Goal: Information Seeking & Learning: Find contact information

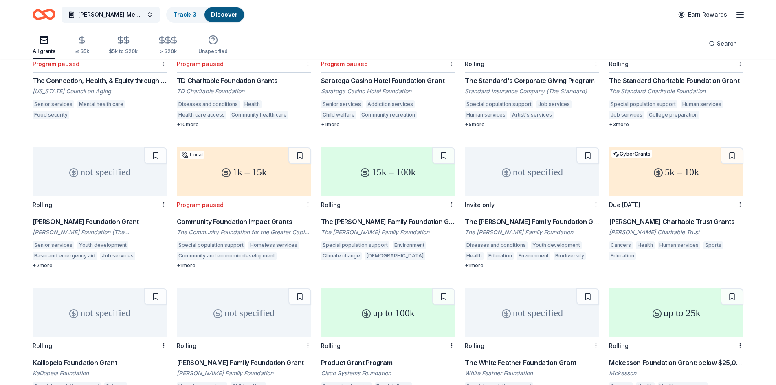
scroll to position [564, 0]
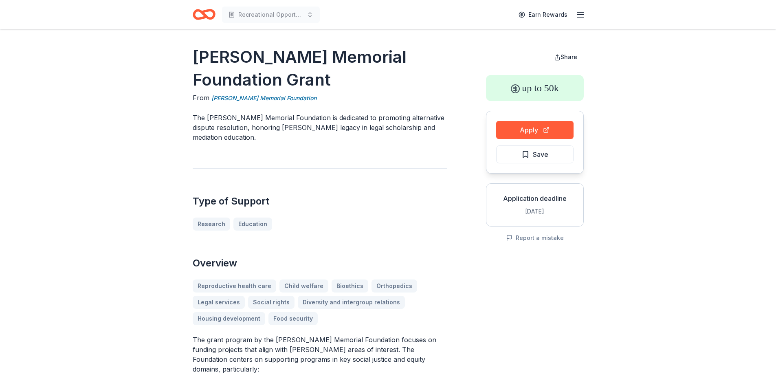
click at [344, 88] on h1 "Boskey Memorial Foundation Grant" at bounding box center [320, 69] width 254 height 46
drag, startPoint x: 232, startPoint y: 143, endPoint x: 191, endPoint y: 117, distance: 47.8
drag, startPoint x: 193, startPoint y: 117, endPoint x: 236, endPoint y: 131, distance: 45.3
click at [236, 131] on p "The James B Boskey Memorial Foundation is dedicated to promoting alternative di…" at bounding box center [320, 127] width 254 height 29
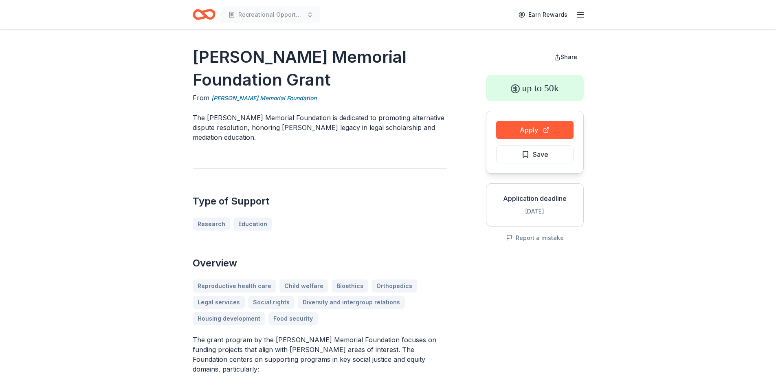
click at [237, 131] on p "The James B Boskey Memorial Foundation is dedicated to promoting alternative di…" at bounding box center [320, 127] width 254 height 29
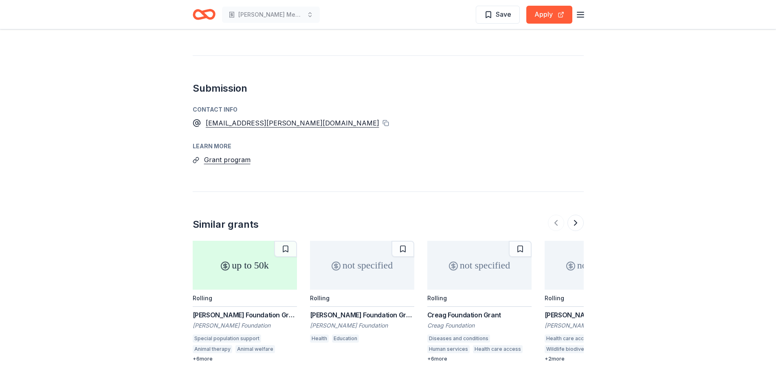
scroll to position [1034, 0]
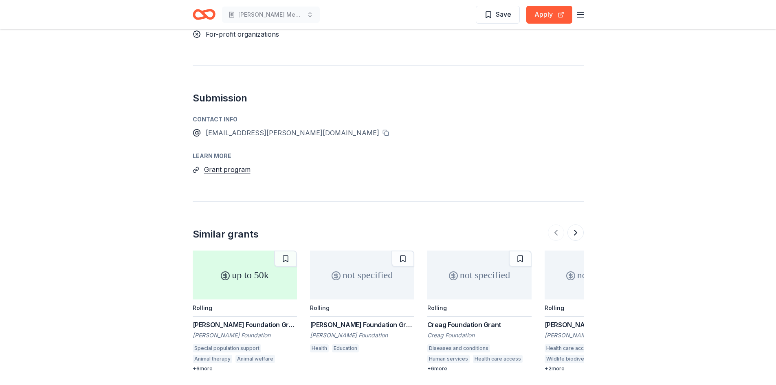
click at [276, 127] on div "[EMAIL_ADDRESS][PERSON_NAME][DOMAIN_NAME]" at bounding box center [292, 132] width 173 height 11
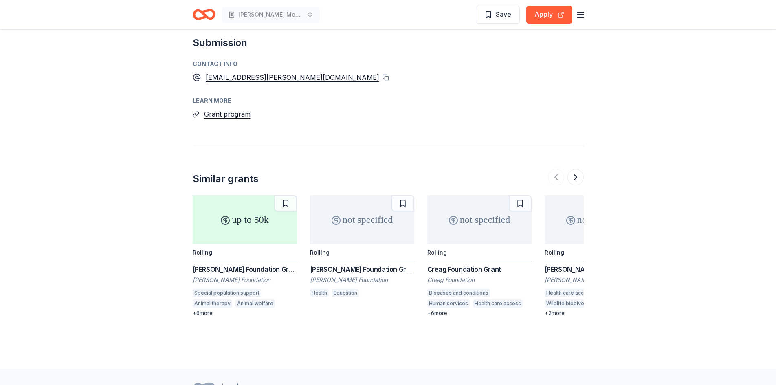
scroll to position [1075, 0]
